Goal: Transaction & Acquisition: Purchase product/service

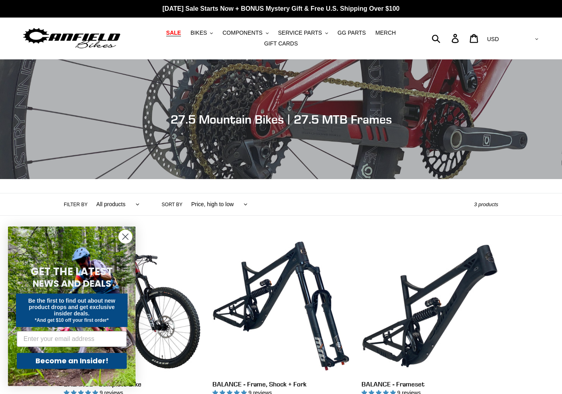
click at [180, 32] on span "SALE" at bounding box center [173, 33] width 15 height 7
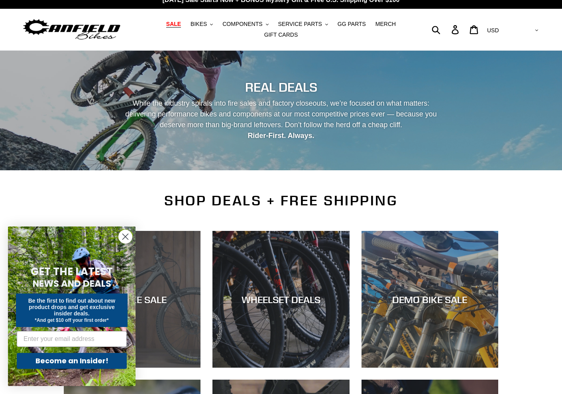
scroll to position [11, 0]
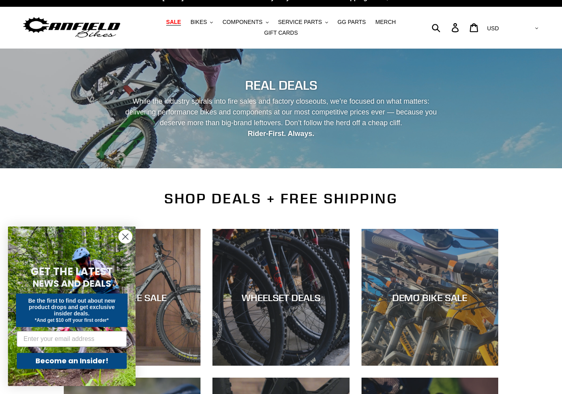
click at [125, 238] on circle "Close dialog" at bounding box center [125, 236] width 13 height 13
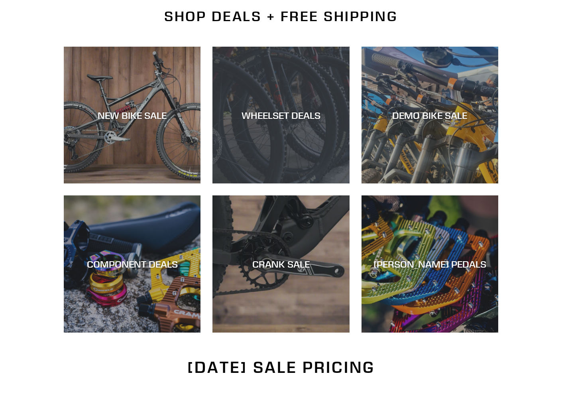
scroll to position [203, 0]
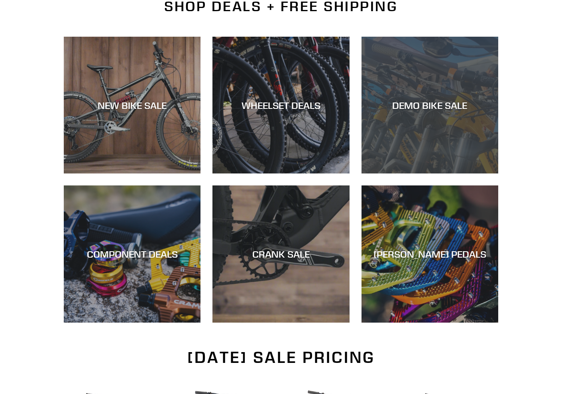
click at [429, 173] on div "DEMO BIKE SALE" at bounding box center [430, 173] width 137 height 0
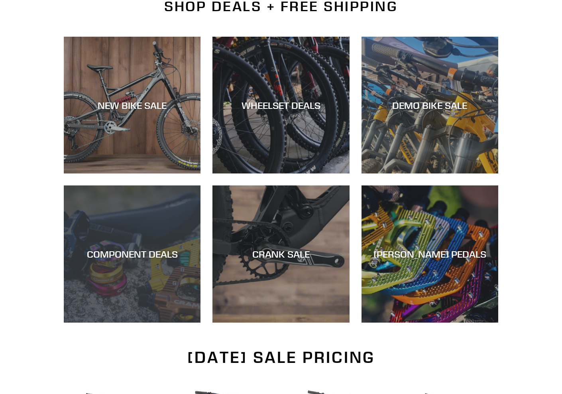
click at [108, 323] on div "COMPONENT DEALS" at bounding box center [132, 323] width 137 height 0
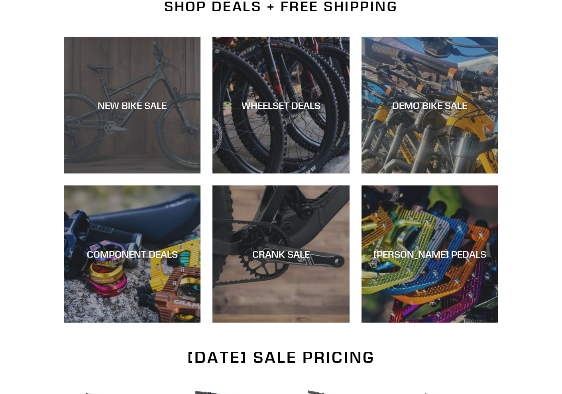
click at [126, 173] on div "NEW BIKE SALE" at bounding box center [132, 173] width 137 height 0
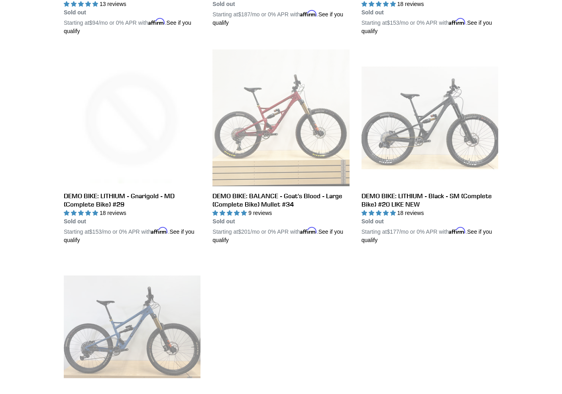
scroll to position [1235, 0]
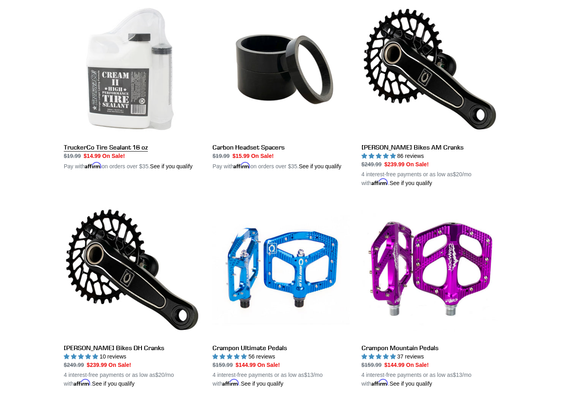
scroll to position [1063, 0]
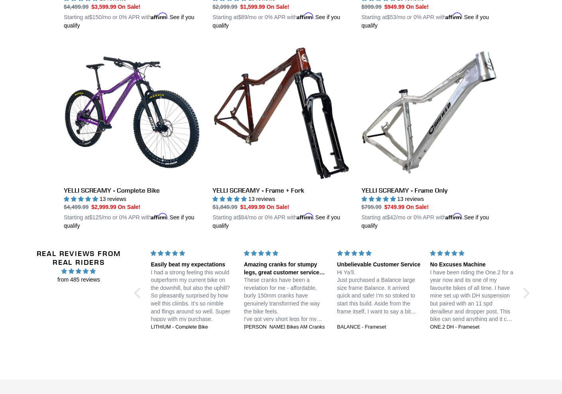
scroll to position [1399, 0]
